Goal: Register for event/course

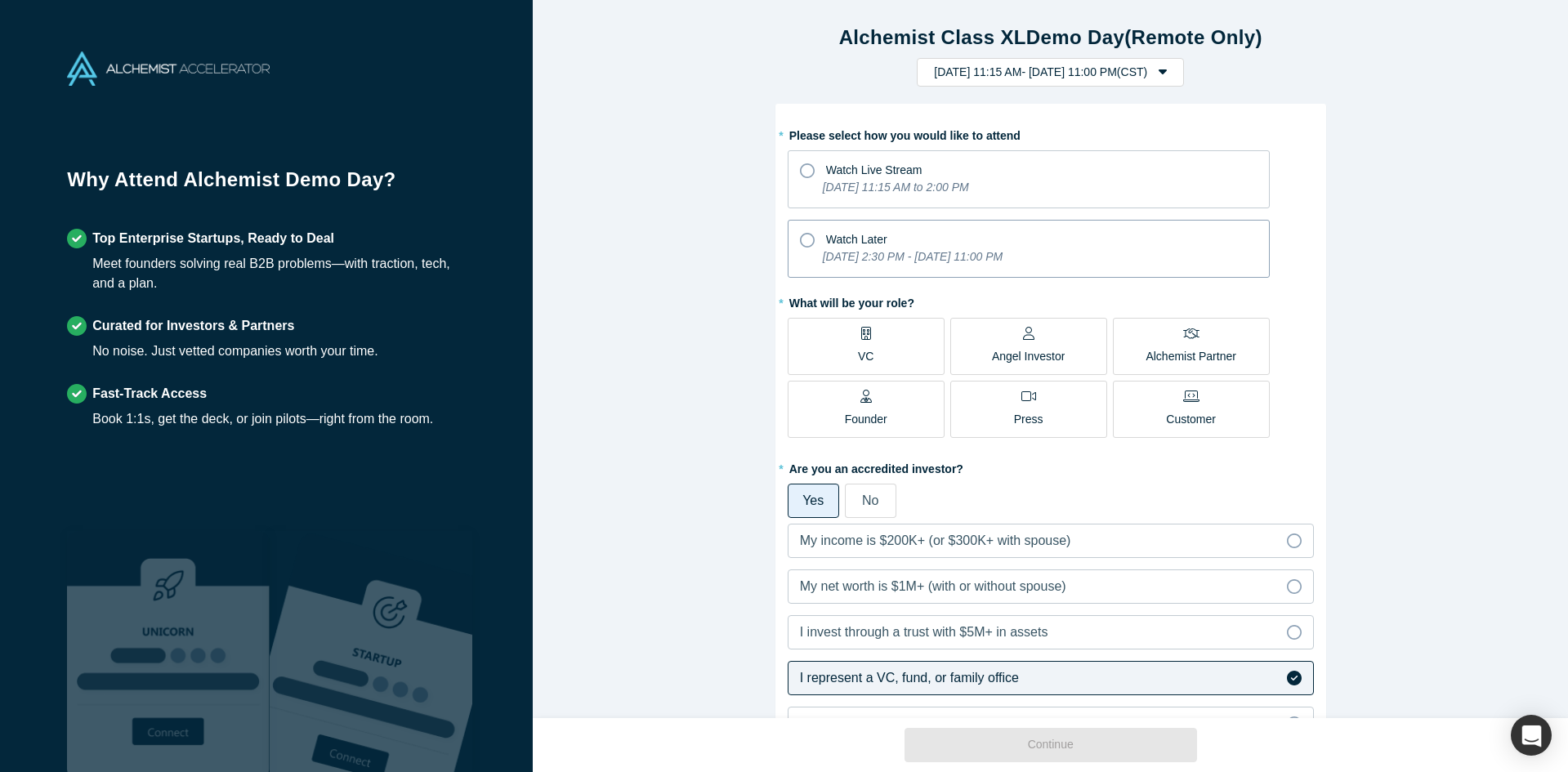
click at [1003, 252] on icon "[DATE] 2:30 PM - [DATE] 11:00 PM" at bounding box center [913, 257] width 180 height 13
click at [0, 0] on input "Watch Later [DATE] 2:30 PM - [DATE] 11:00 PM" at bounding box center [0, 0] width 0 height 0
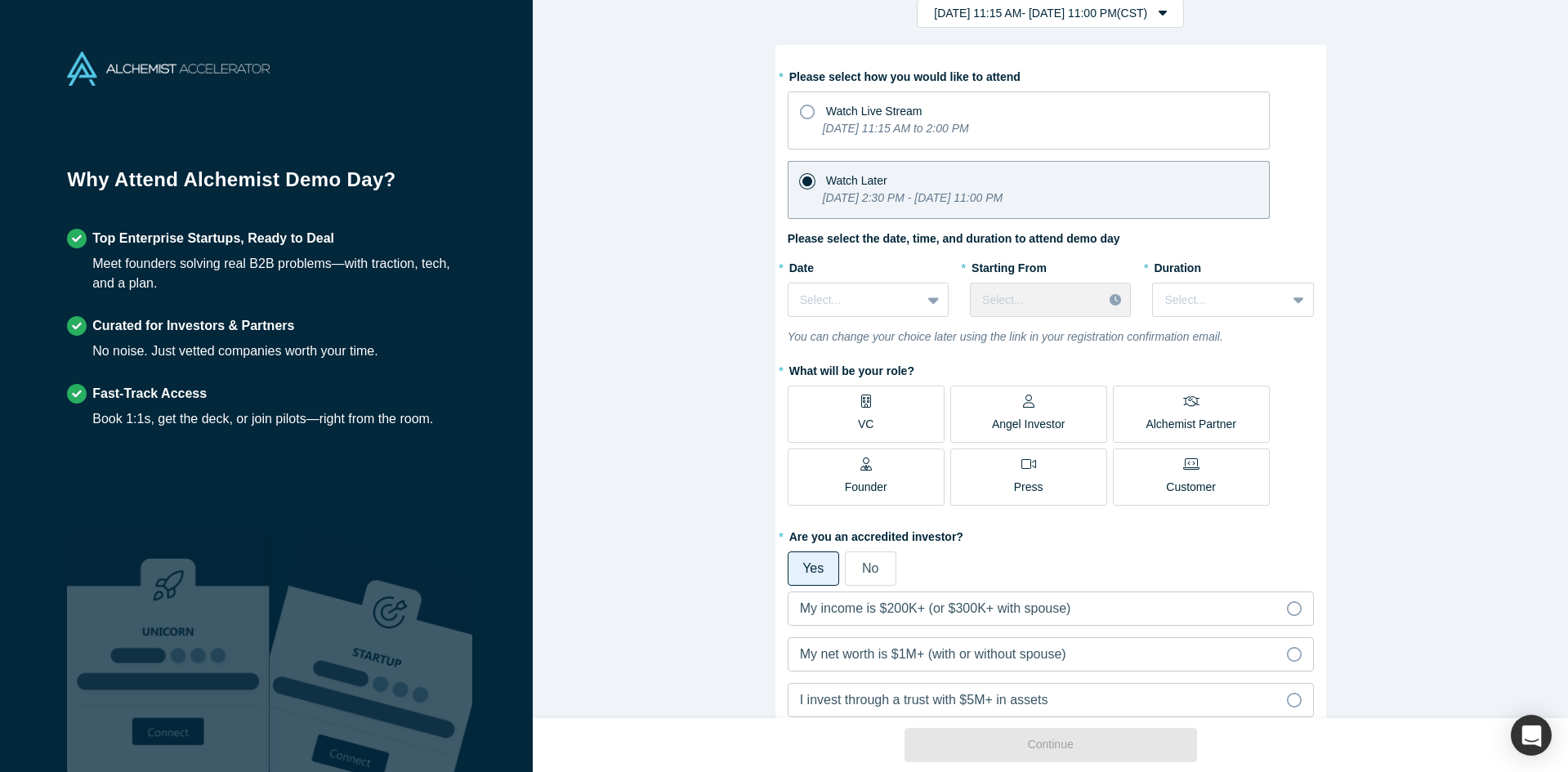
scroll to position [83, 0]
